Goal: Information Seeking & Learning: Learn about a topic

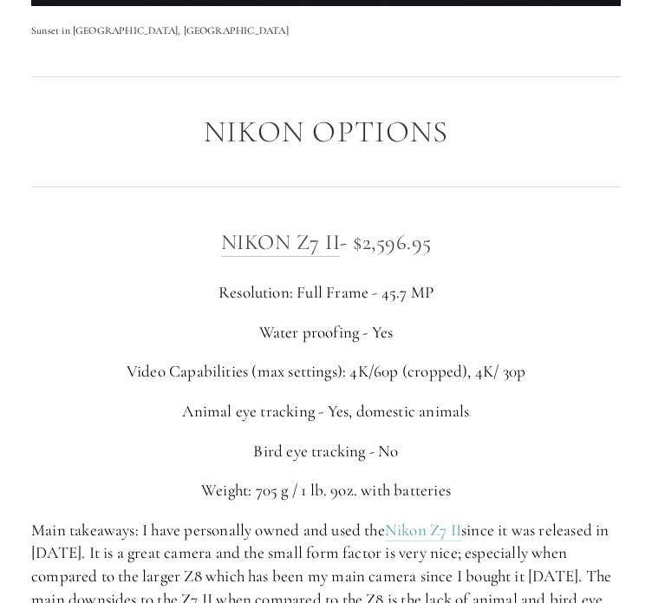
scroll to position [2859, 0]
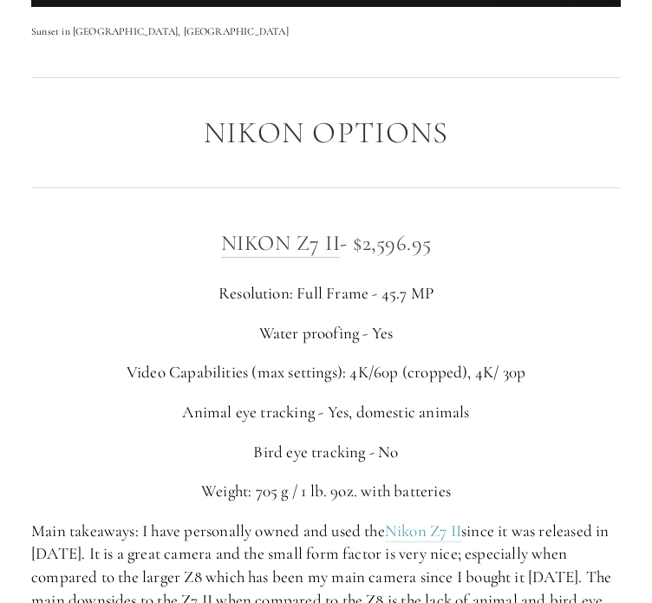
drag, startPoint x: 443, startPoint y: 246, endPoint x: 357, endPoint y: 254, distance: 87.1
click at [357, 254] on h3 "Nikon Z7 II - $2,596.95" at bounding box center [326, 243] width 590 height 35
click at [442, 287] on p "Resolution: Full Frame - 45.7 MP" at bounding box center [326, 293] width 590 height 23
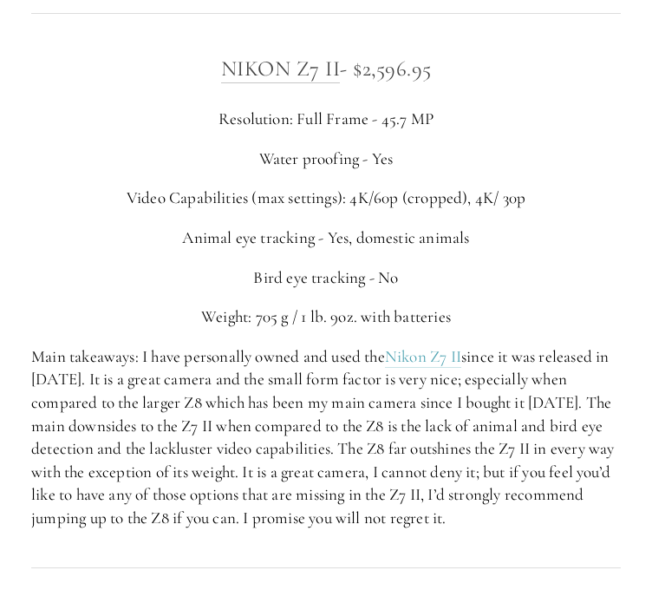
scroll to position [3032, 0]
drag, startPoint x: 347, startPoint y: 201, endPoint x: 417, endPoint y: 203, distance: 70.3
click at [417, 203] on p "Video Capabilities (max settings): 4K/60p (cropped), 4K/ 30p" at bounding box center [326, 198] width 590 height 23
click at [482, 238] on p "Animal eye tracking - Yes, domestic animals" at bounding box center [326, 238] width 590 height 23
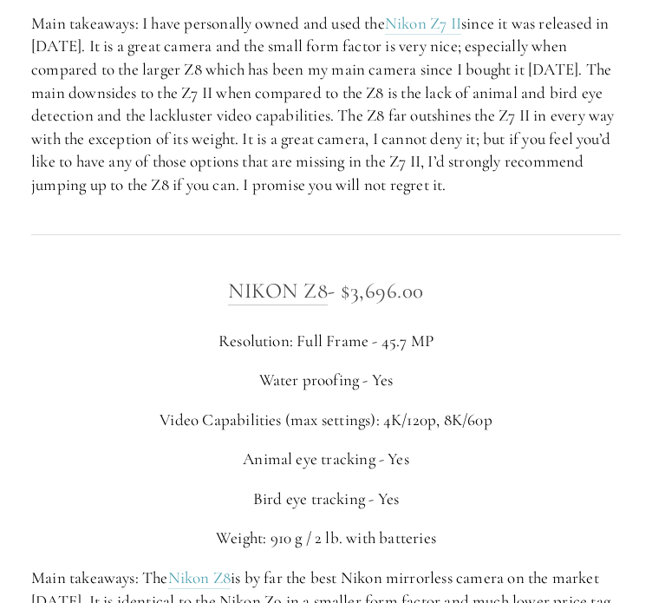
scroll to position [3456, 0]
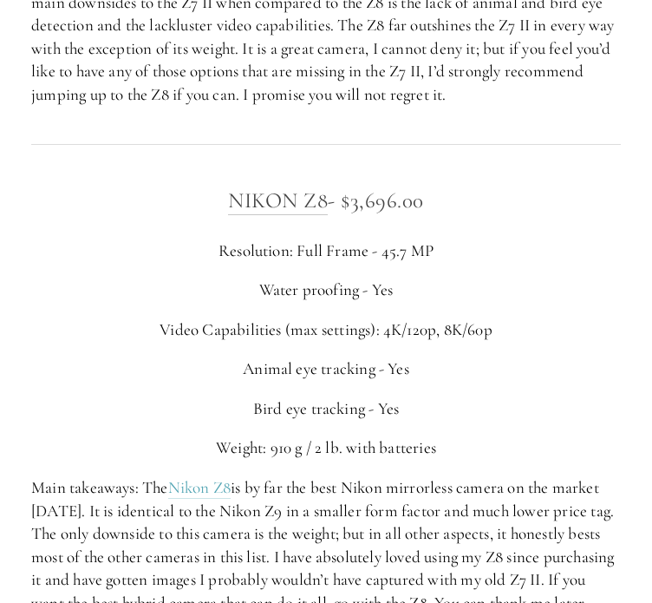
drag, startPoint x: 462, startPoint y: 211, endPoint x: 349, endPoint y: 203, distance: 113.9
click at [349, 203] on h3 "NIKON Z8 - $3,696.00" at bounding box center [326, 200] width 590 height 35
click at [466, 222] on div "NIKON Z8 - $3,696.00 Resolution: Full Frame - 45.7 MP Water proofing - Yes Vide…" at bounding box center [326, 399] width 590 height 432
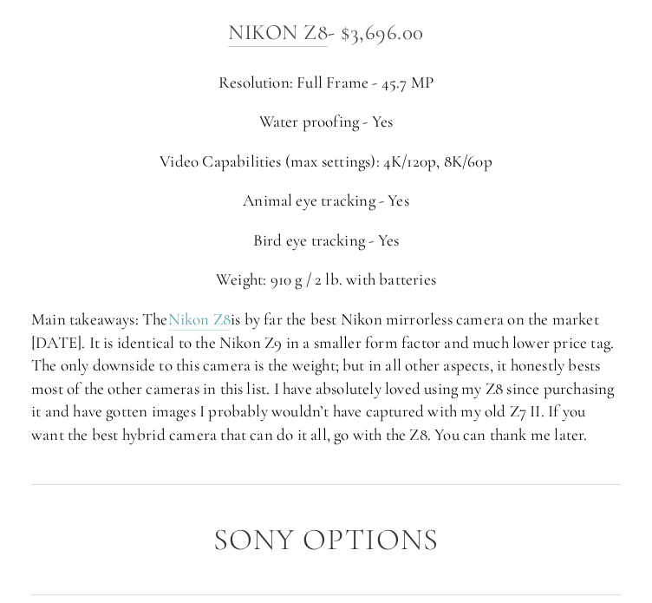
scroll to position [3626, 0]
drag, startPoint x: 251, startPoint y: 203, endPoint x: 369, endPoint y: 202, distance: 118.0
click at [369, 202] on p "Animal eye tracking - Yes" at bounding box center [326, 199] width 590 height 23
click at [439, 219] on div "NIKON Z8 - $3,696.00 Resolution: Full Frame - 45.7 MP Water proofing - Yes Vide…" at bounding box center [326, 230] width 590 height 432
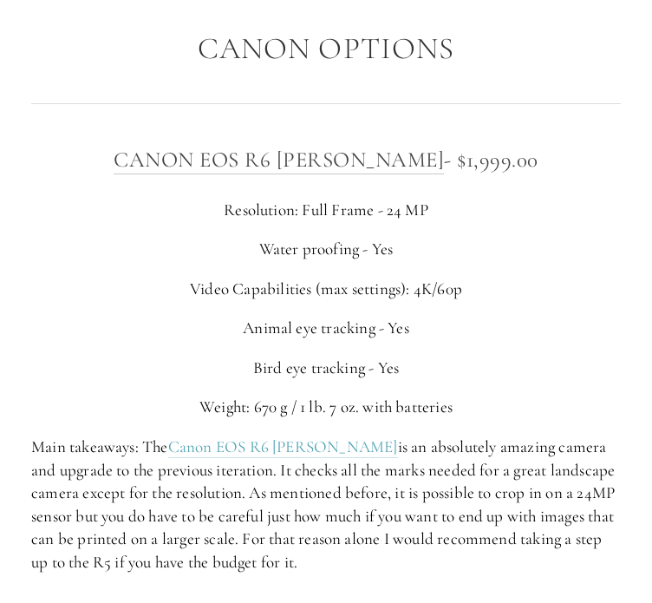
scroll to position [5598, 0]
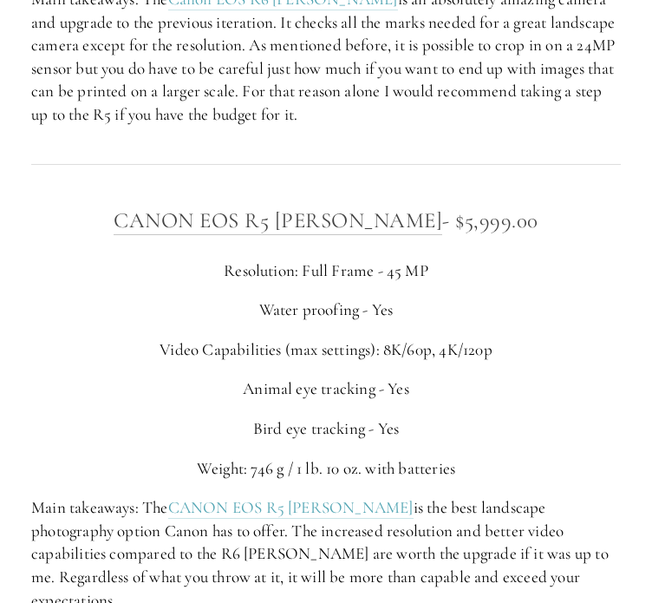
drag, startPoint x: 501, startPoint y: 233, endPoint x: 421, endPoint y: 249, distance: 81.5
click at [421, 238] on h3 "CANON EOS R5 [PERSON_NAME] - $5,999.00" at bounding box center [326, 220] width 590 height 35
click at [527, 275] on div "CANON EOS R5 [PERSON_NAME] - $5,999.00 Resolution: Full Frame - 45 MP Water pro…" at bounding box center [326, 407] width 590 height 409
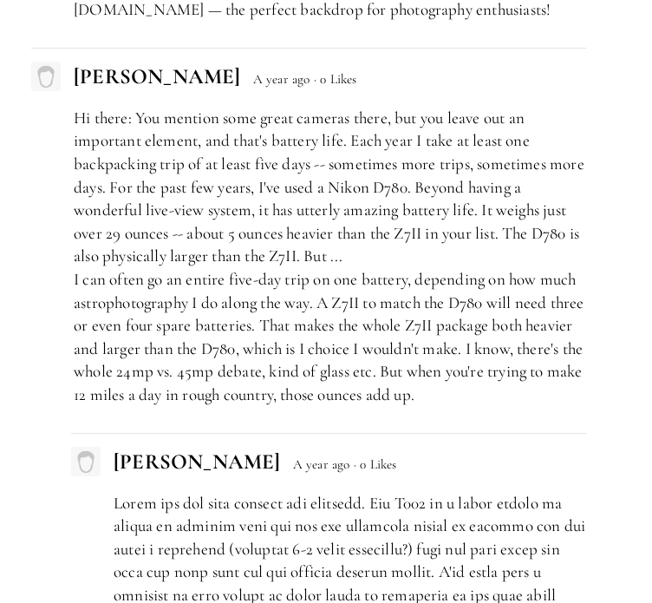
scroll to position [7822, 0]
